Goal: Information Seeking & Learning: Find specific page/section

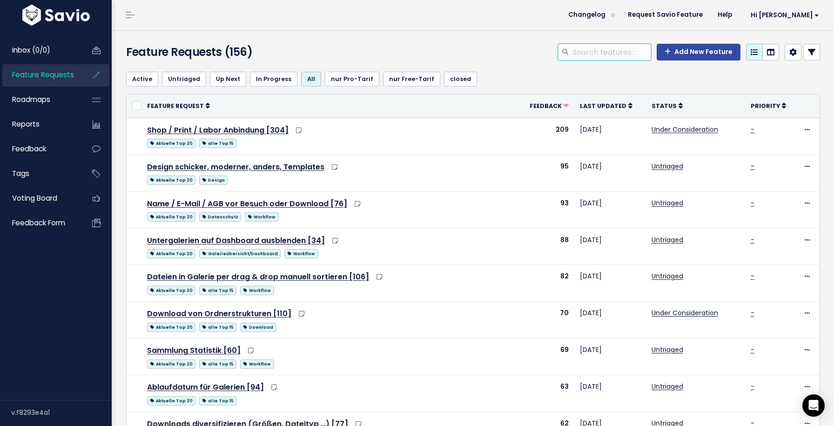
click at [596, 51] on input "search" at bounding box center [612, 52] width 80 height 17
type input "navigation"
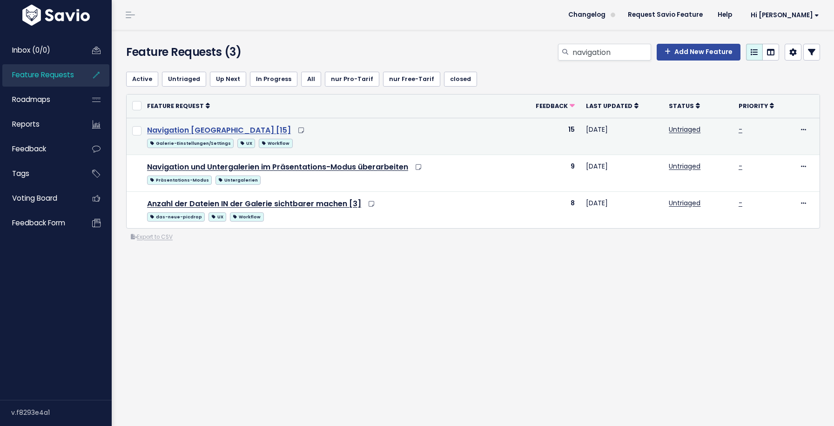
click at [291, 126] on link "Navigation Obergalerie Untergalerie trennen [15]" at bounding box center [219, 130] width 144 height 11
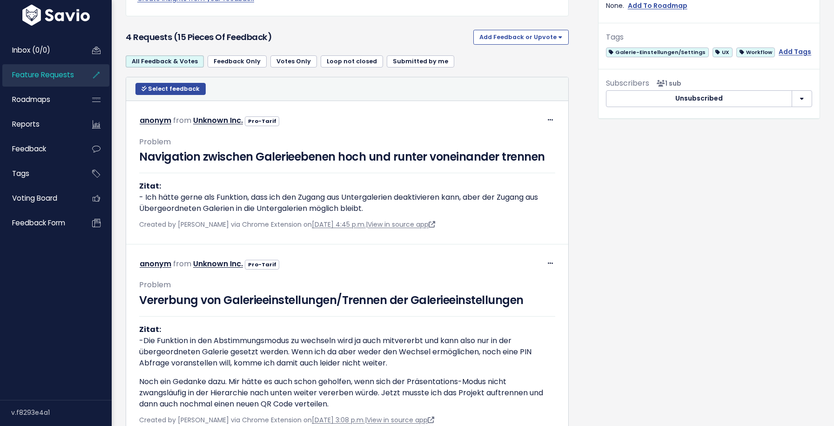
scroll to position [331, 0]
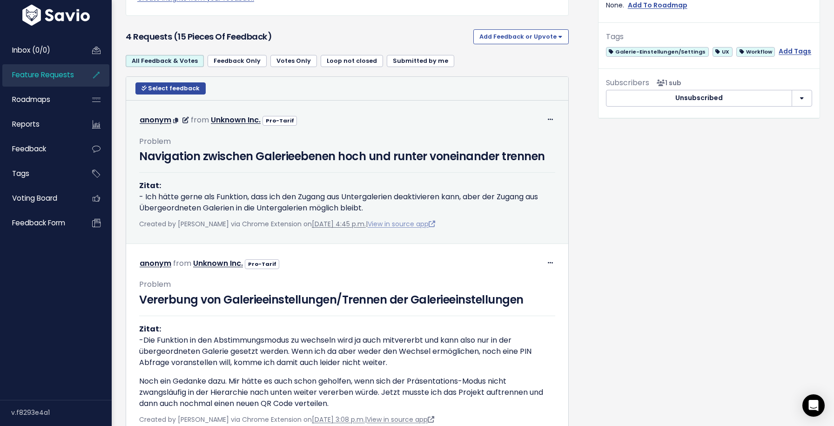
click at [431, 229] on link "View in source app" at bounding box center [402, 223] width 68 height 9
